Goal: Find specific page/section: Find specific page/section

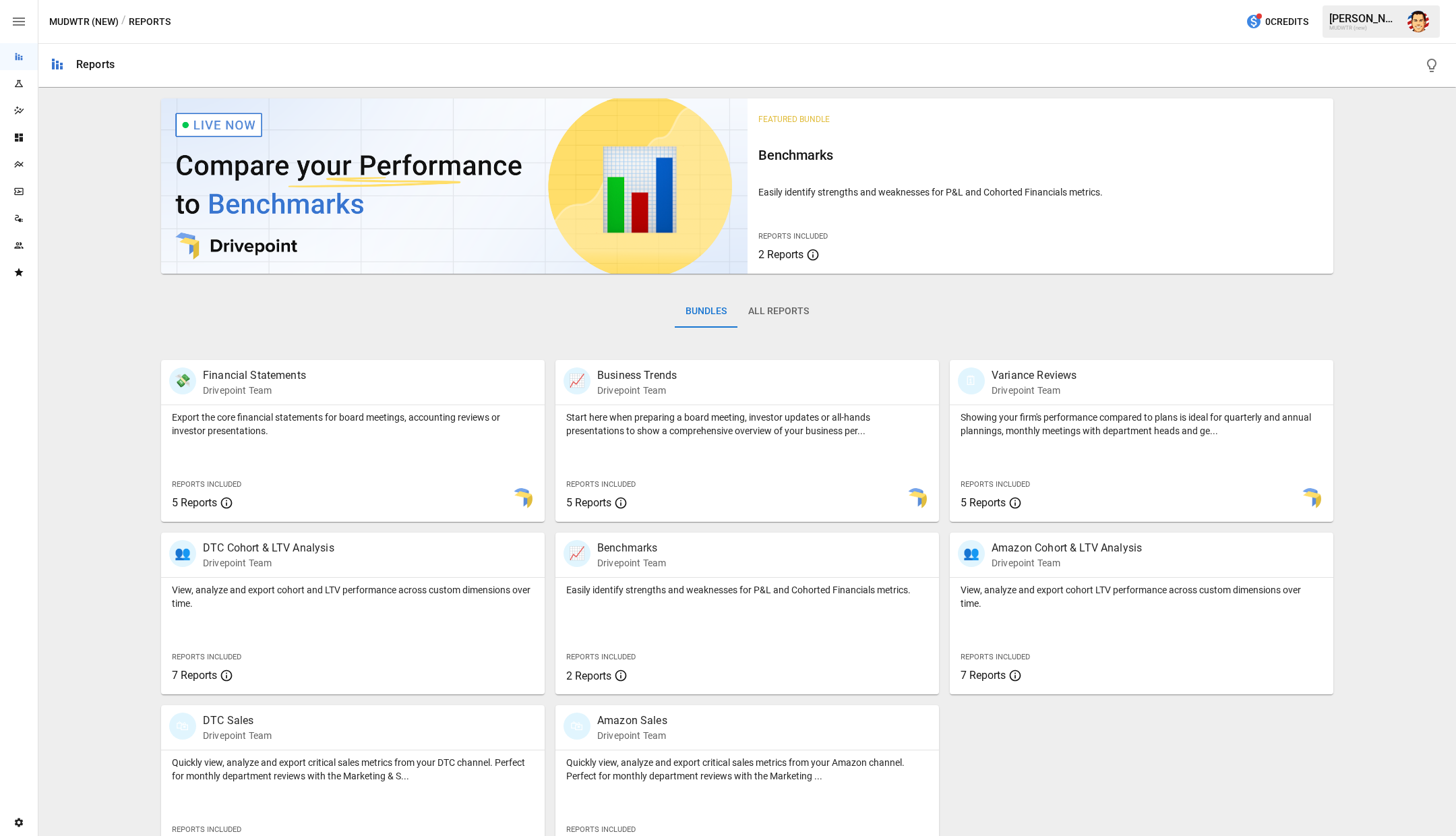
click at [417, 284] on div "Bundles All Reports" at bounding box center [747, 321] width 1173 height 75
click at [1419, 25] on img "Austin Gardner-Smith" at bounding box center [1419, 22] width 22 height 22
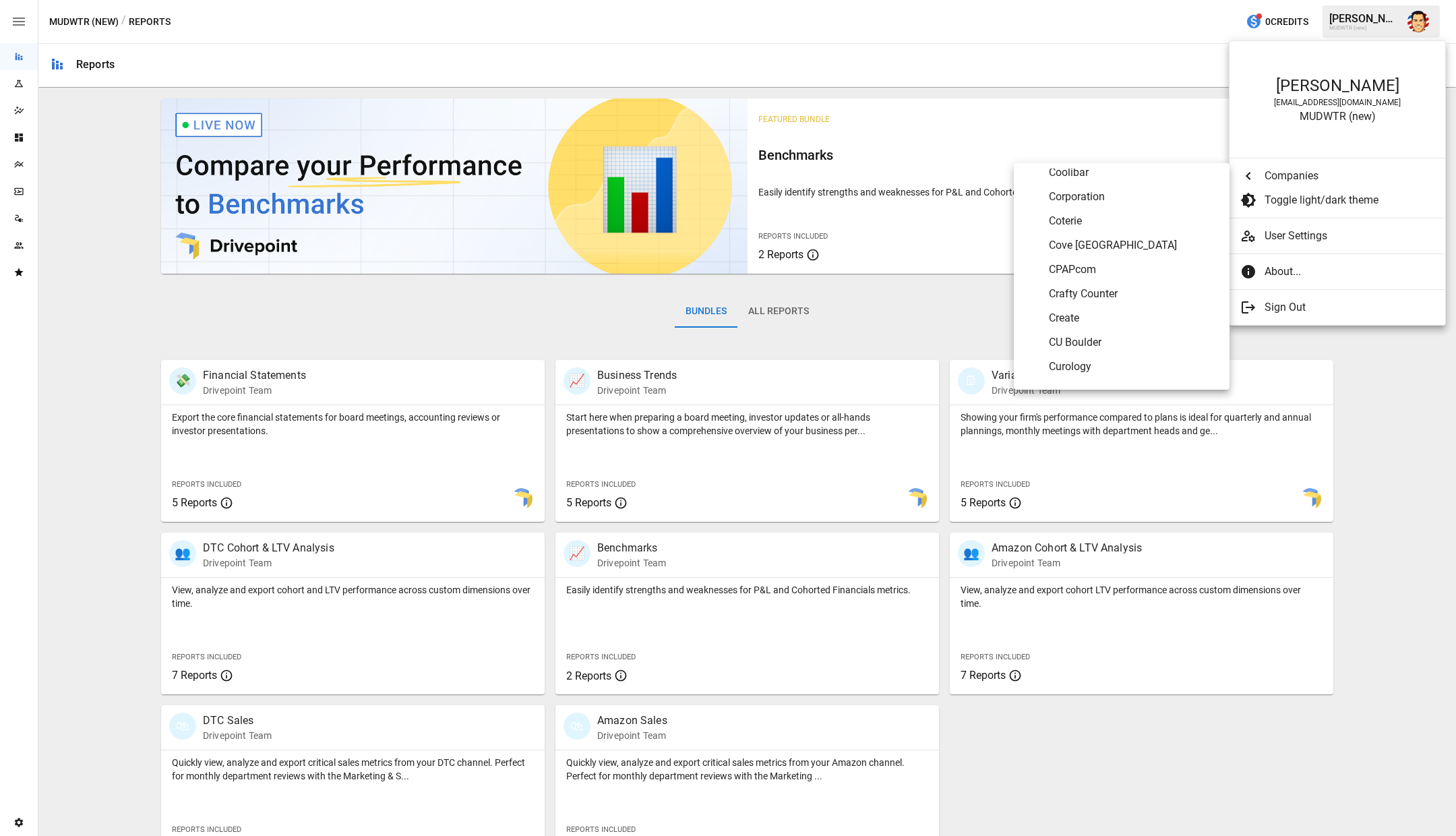
scroll to position [1449, 0]
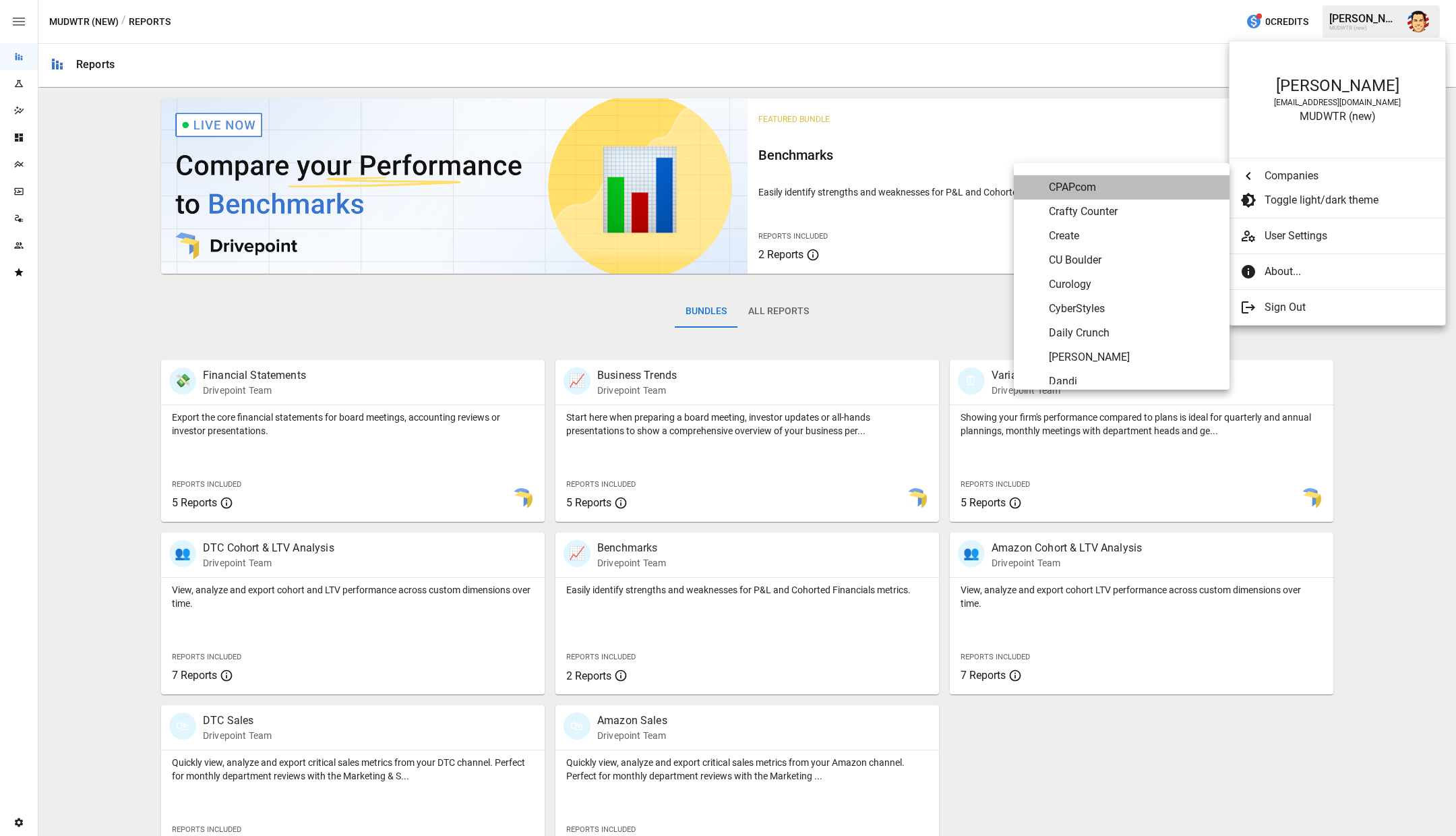
click at [1075, 189] on span "CPAPcom" at bounding box center [1134, 187] width 170 height 16
